Goal: Information Seeking & Learning: Find specific fact

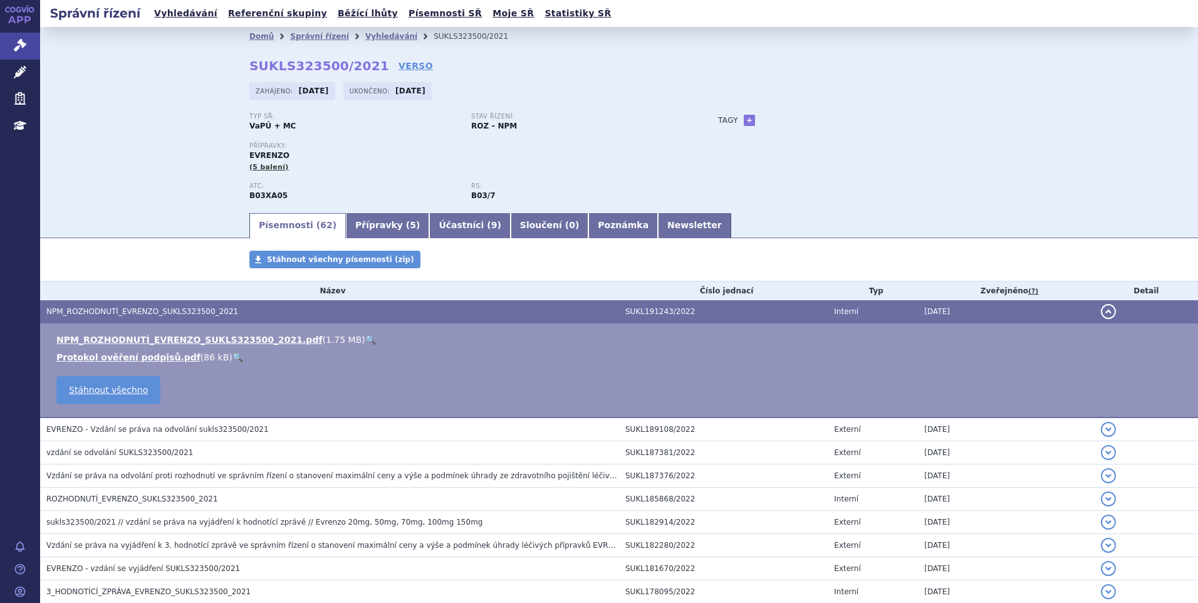
click at [194, 17] on link "Vyhledávání" at bounding box center [185, 13] width 71 height 17
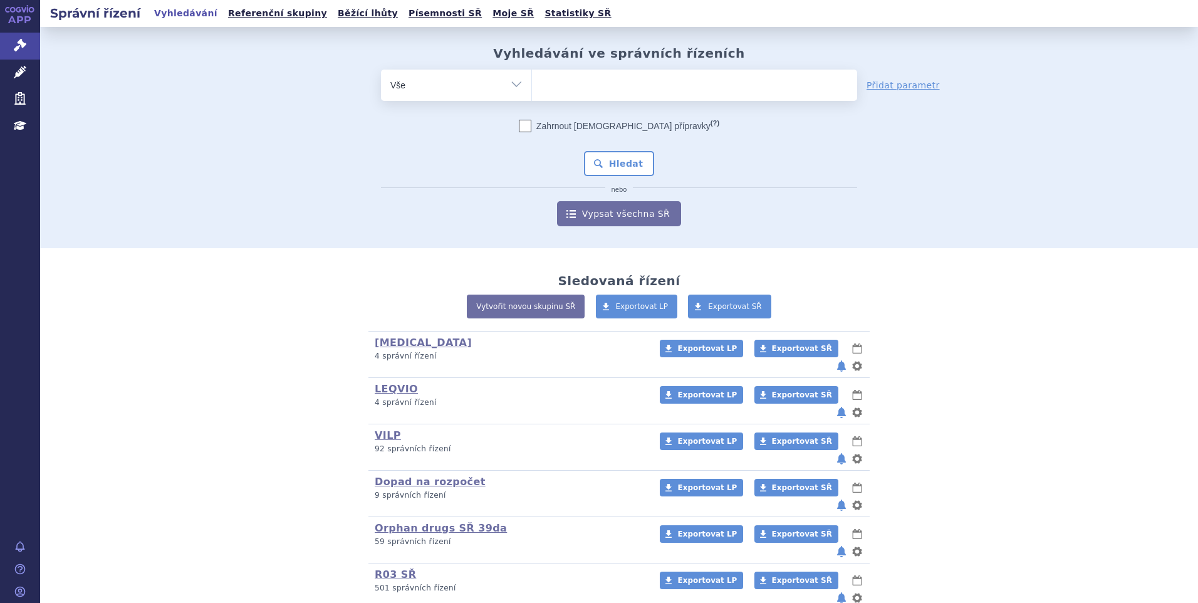
click at [643, 93] on ul at bounding box center [694, 83] width 325 height 26
click at [532, 93] on select at bounding box center [531, 84] width 1 height 31
click at [642, 90] on ul at bounding box center [694, 83] width 325 height 26
click at [532, 90] on select at bounding box center [531, 84] width 1 height 31
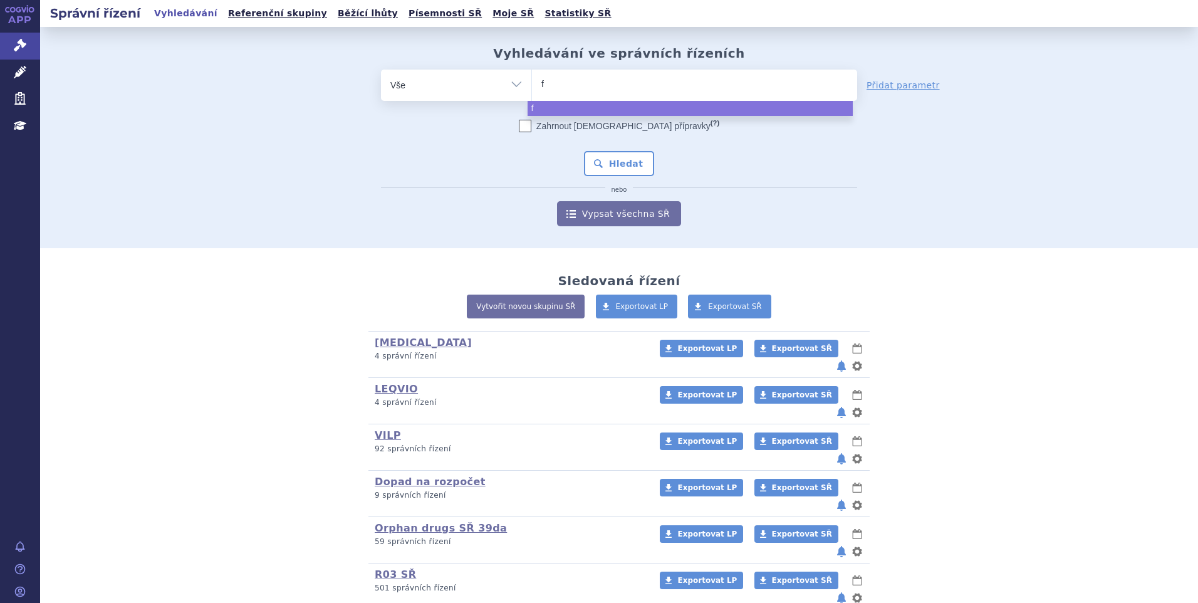
type input "fi"
type input "fil"
type input "fils"
type input "filsu"
type input "filsuv"
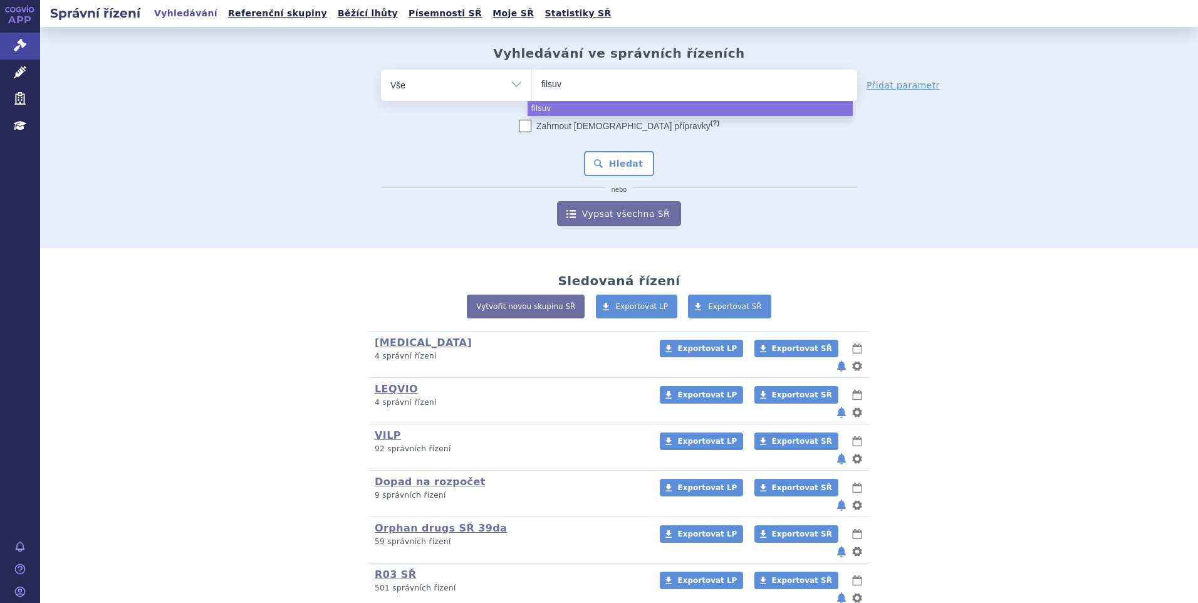
type input "filsuve"
type input "filsuvez"
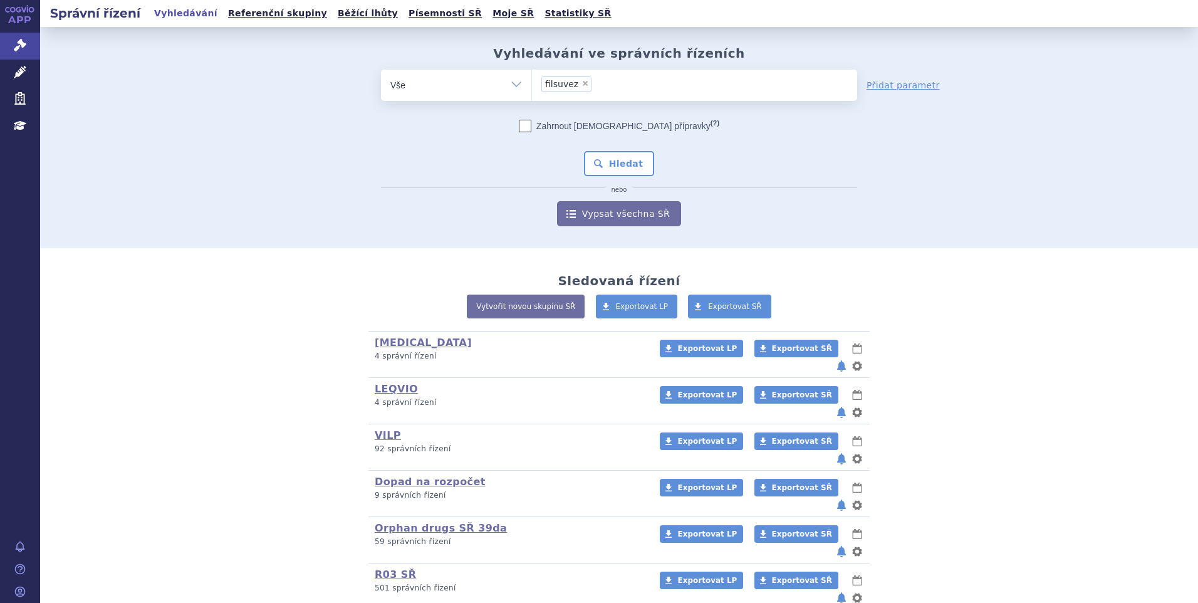
select select "filsuvez"
click at [633, 172] on button "Hledat" at bounding box center [619, 163] width 71 height 25
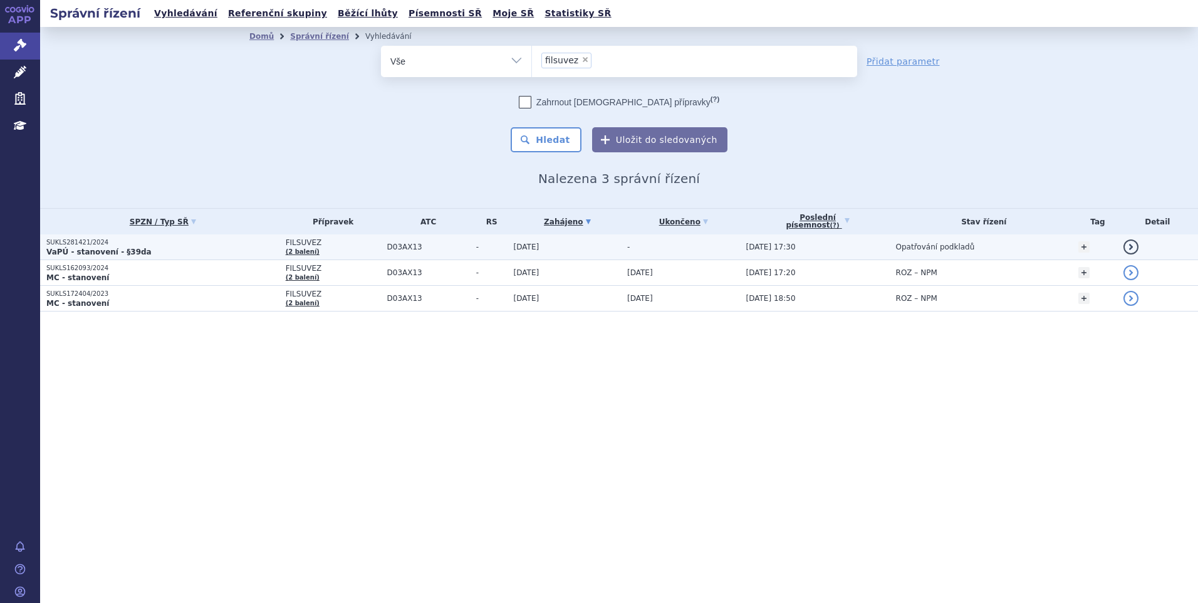
click at [165, 241] on p "SUKLS281421/2024" at bounding box center [162, 242] width 233 height 9
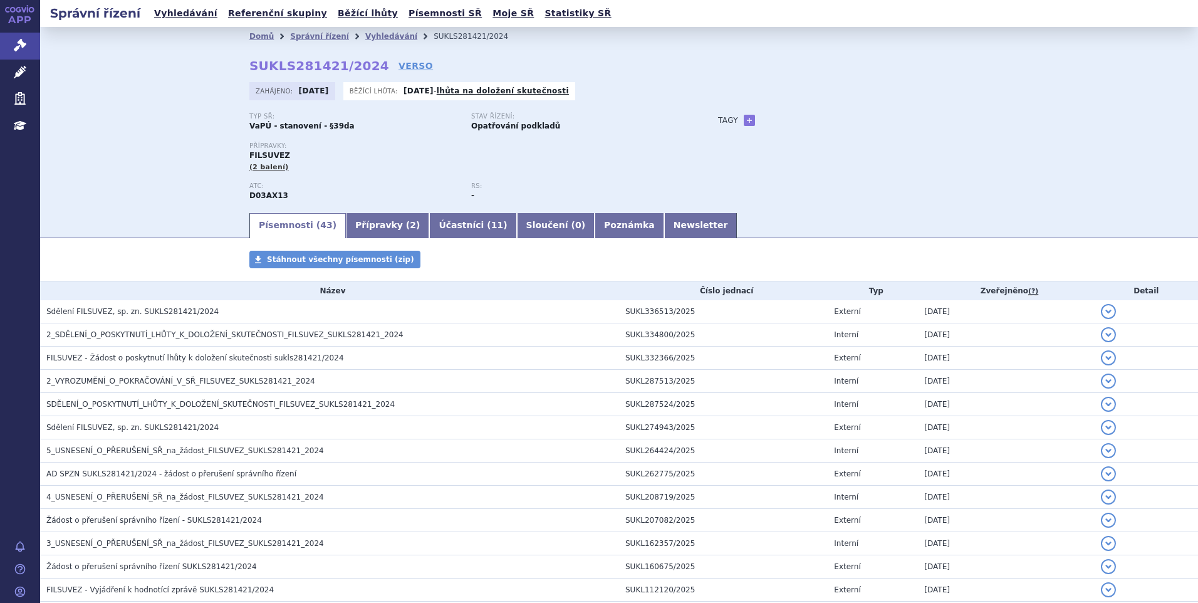
scroll to position [63, 0]
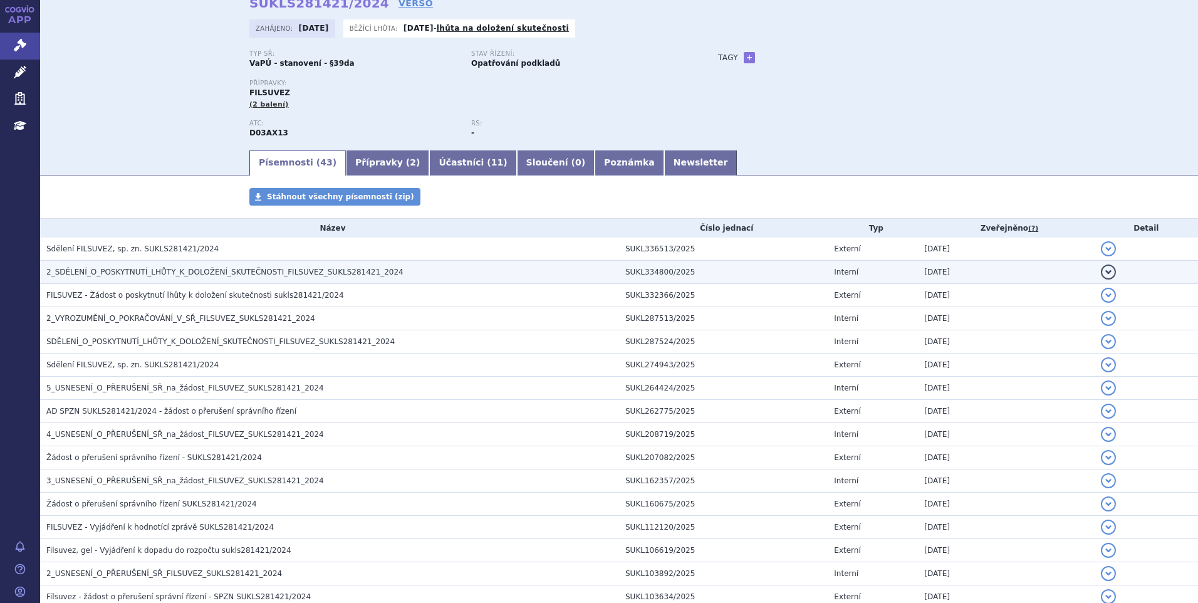
click at [217, 274] on span "2_SDĚLENÍ_O_POSKYTNUTÍ_LHŮTY_K_DOLOŽENÍ_SKUTEČNOSTI_FILSUVEZ_SUKLS281421_2024" at bounding box center [224, 272] width 357 height 9
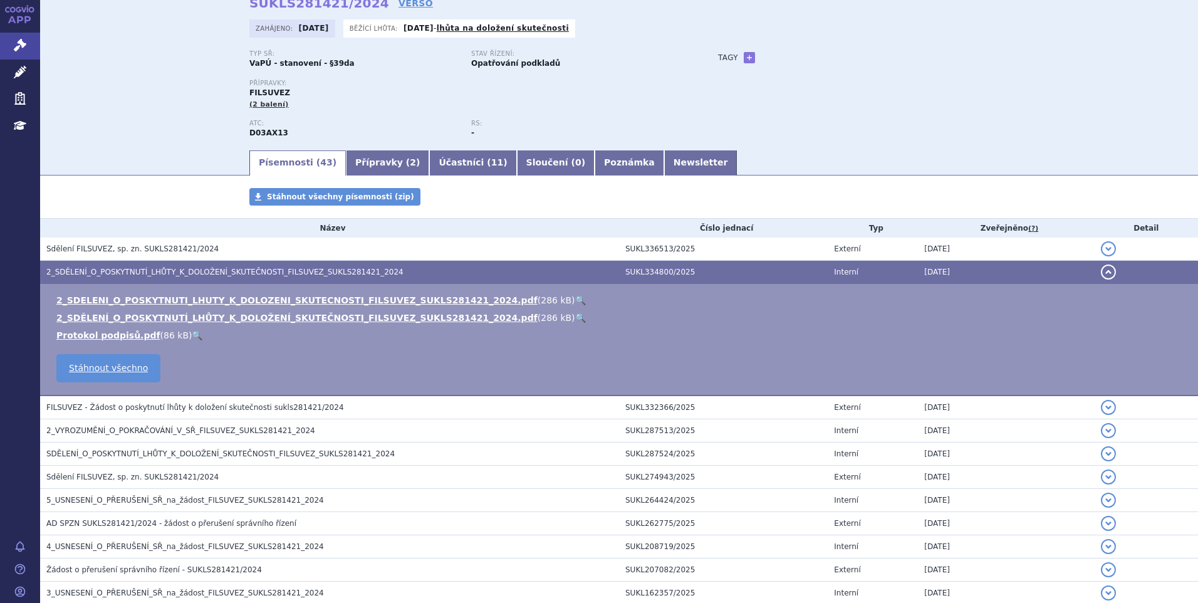
click at [575, 298] on link "🔍" at bounding box center [580, 300] width 11 height 10
